Goal: Use online tool/utility: Utilize a website feature to perform a specific function

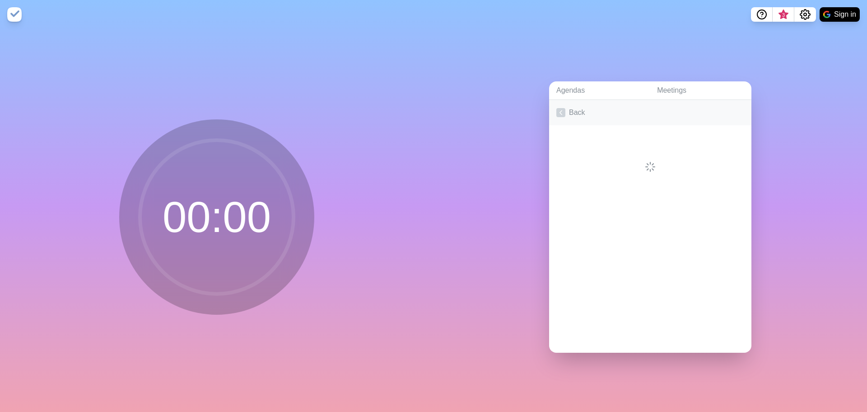
click at [560, 108] on icon at bounding box center [561, 112] width 9 height 9
click at [612, 137] on h2 "Daily" at bounding box center [651, 138] width 188 height 14
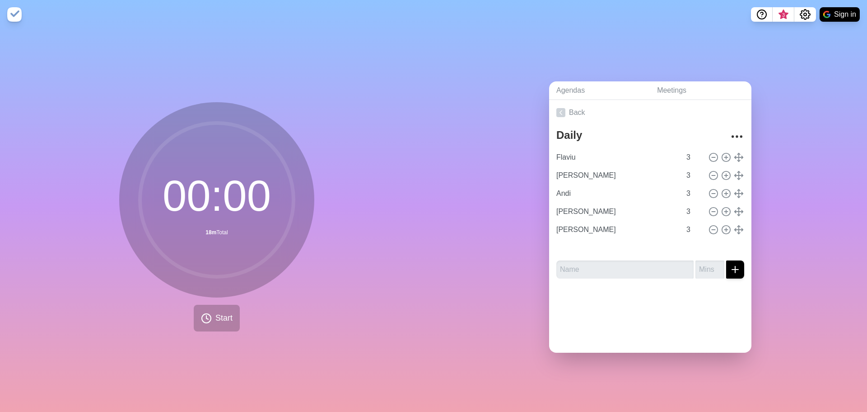
type input "[PERSON_NAME]"
type input "Andi"
type input "[PERSON_NAME]"
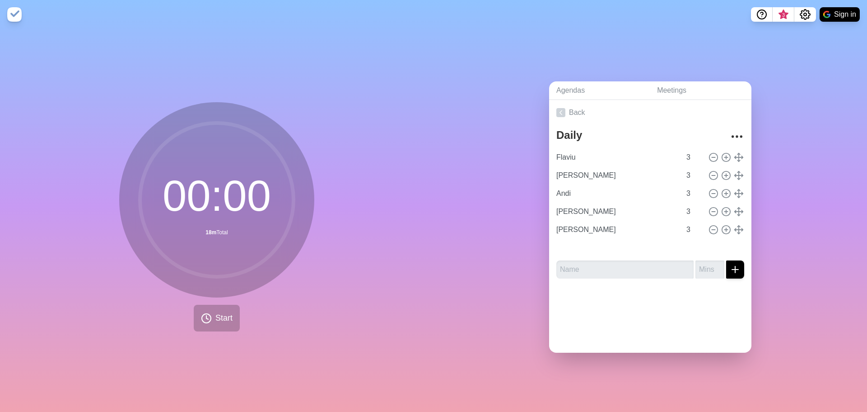
type input "Flaviu"
click at [214, 322] on button "Start" at bounding box center [217, 317] width 46 height 27
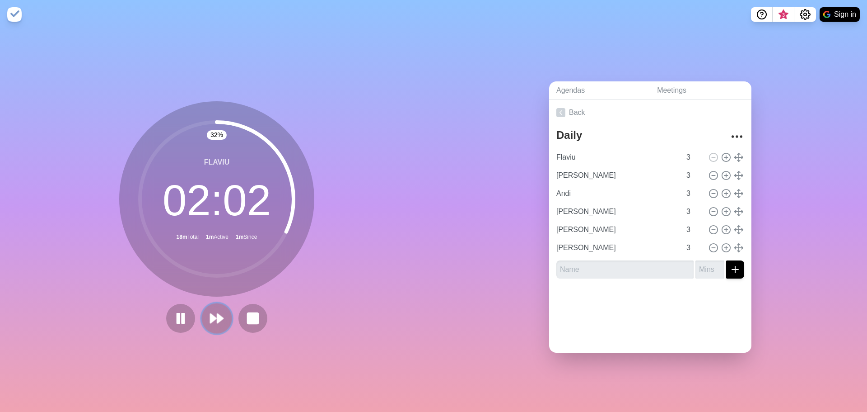
click at [211, 314] on polygon at bounding box center [214, 318] width 6 height 9
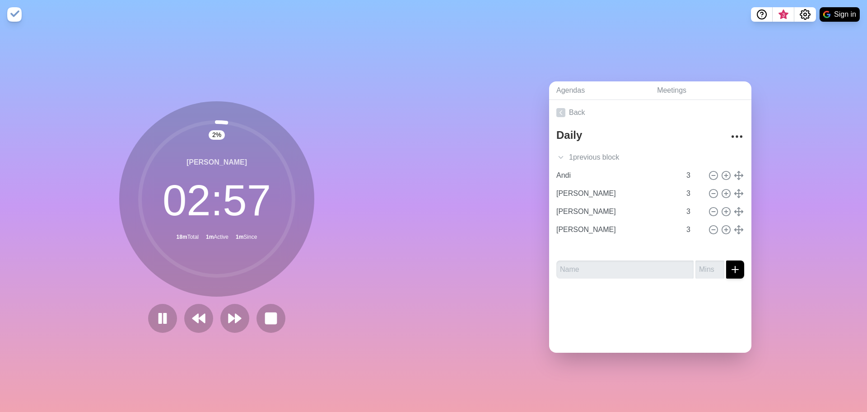
type input "[PERSON_NAME]"
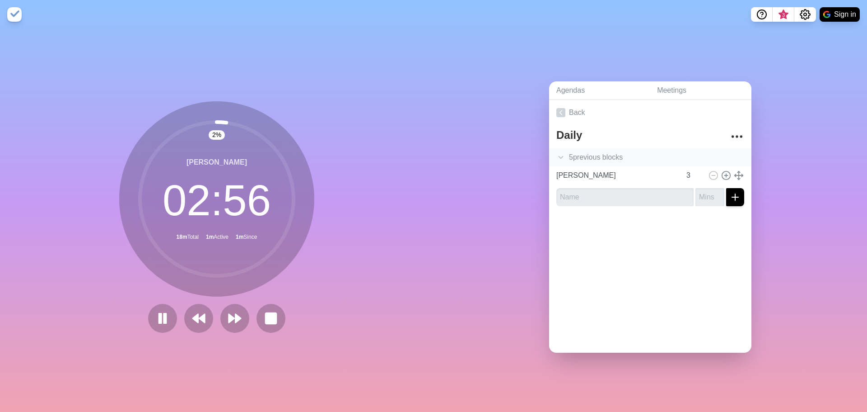
click at [558, 153] on icon at bounding box center [561, 157] width 9 height 9
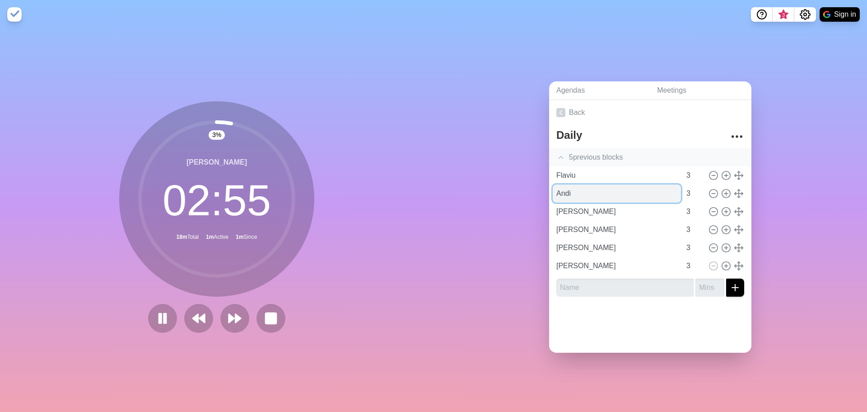
click at [580, 193] on input "Andi" at bounding box center [617, 193] width 128 height 18
click at [231, 313] on icon at bounding box center [234, 317] width 15 height 15
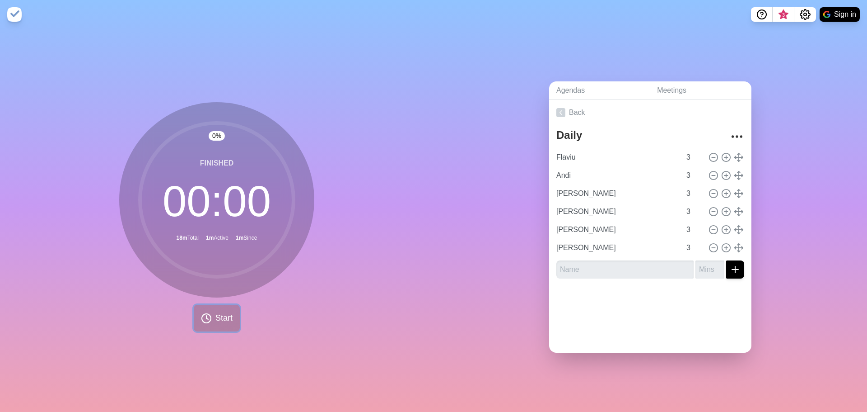
click at [197, 318] on button "Start" at bounding box center [217, 317] width 46 height 27
click at [221, 314] on icon at bounding box center [216, 317] width 15 height 15
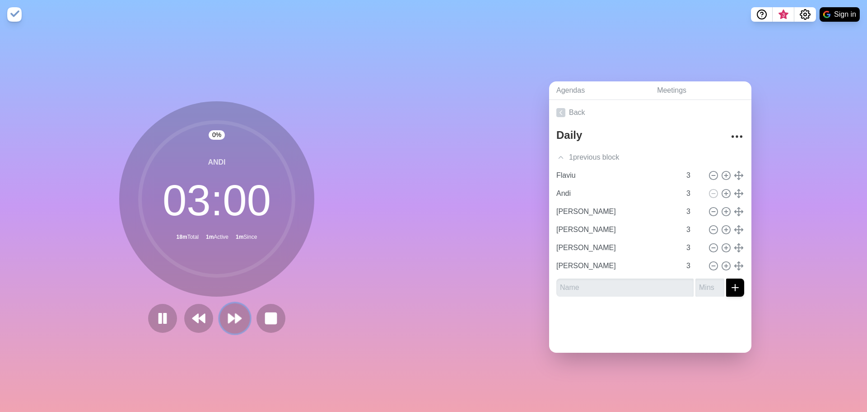
click at [220, 314] on button at bounding box center [235, 318] width 30 height 30
click at [155, 310] on icon at bounding box center [162, 317] width 15 height 15
click at [150, 314] on button at bounding box center [162, 318] width 30 height 30
click at [155, 320] on icon at bounding box center [162, 317] width 15 height 15
